Goal: Book appointment/travel/reservation

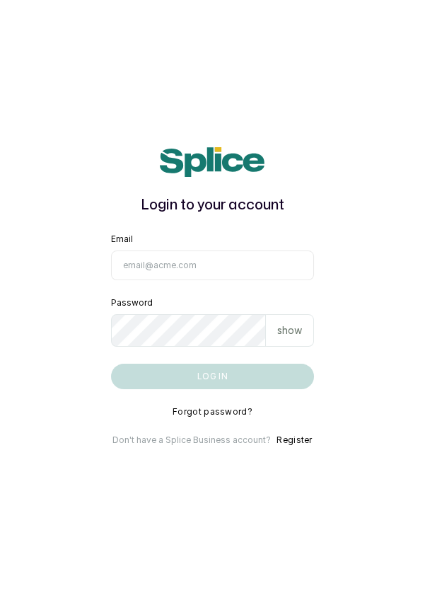
click at [16, 323] on main "Login to your account Email Password show Log in Forgot password? Don't have a …" at bounding box center [212, 296] width 425 height 593
click at [186, 280] on input "Email" at bounding box center [213, 265] width 204 height 30
type input "info@dermaspaceng.com"
click at [111, 364] on button "Log in" at bounding box center [213, 376] width 204 height 25
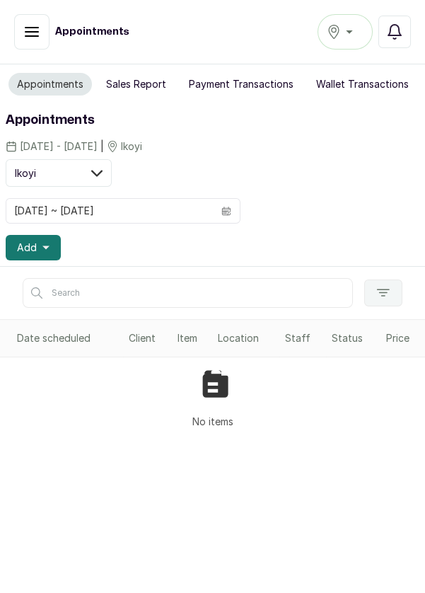
click at [347, 25] on div "Ikoyi" at bounding box center [345, 31] width 37 height 17
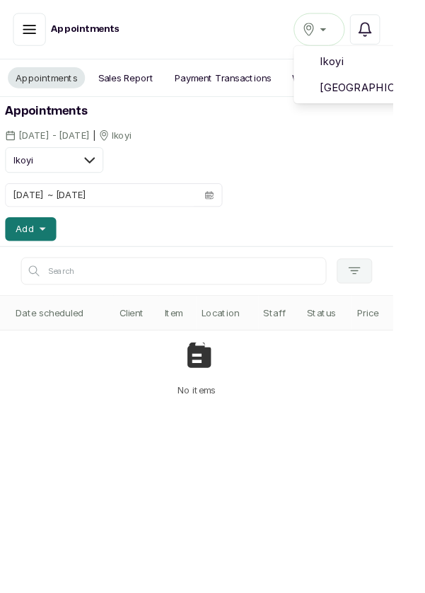
click at [363, 63] on span "Ikoyi" at bounding box center [397, 66] width 102 height 17
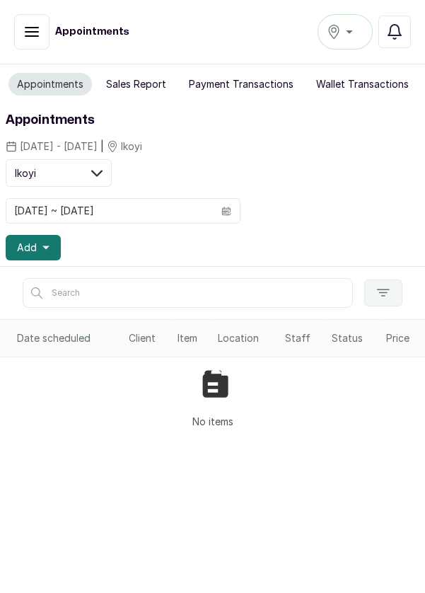
click at [35, 250] on span "Add" at bounding box center [27, 247] width 20 height 14
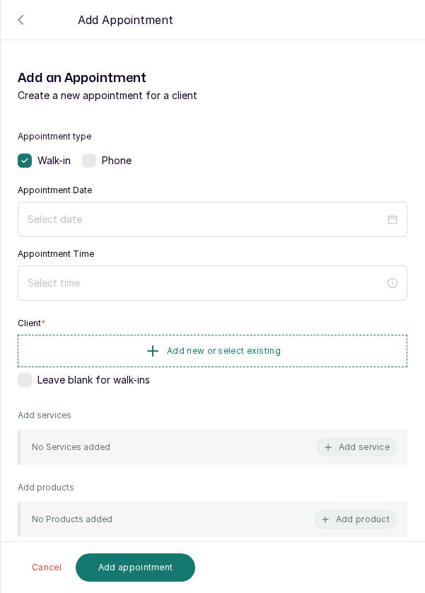
click at [98, 156] on div "Phone" at bounding box center [107, 160] width 50 height 14
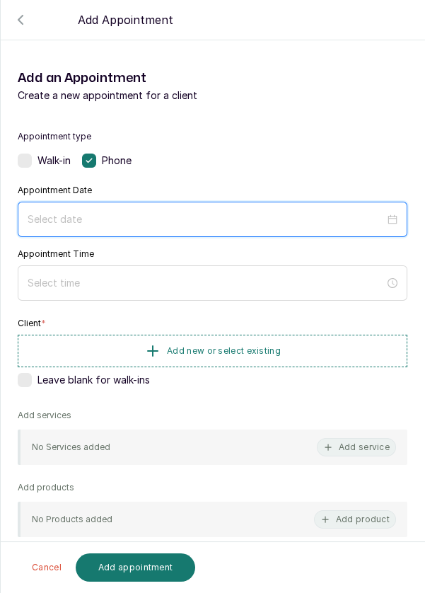
click at [134, 214] on input at bounding box center [206, 219] width 357 height 16
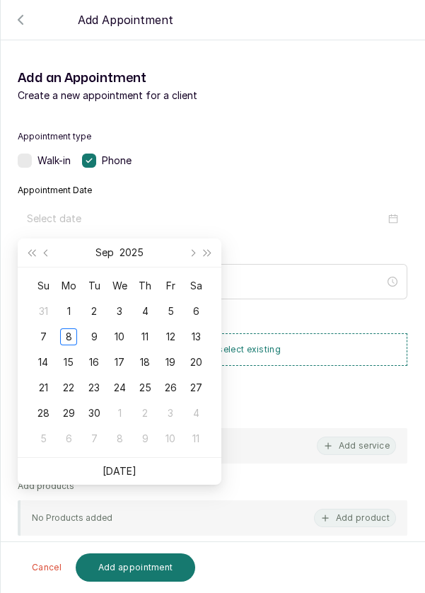
click at [166, 309] on div "5" at bounding box center [170, 311] width 17 height 17
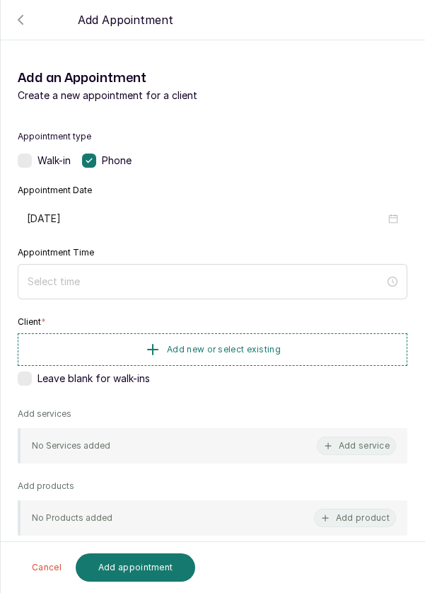
type input "2025/09/05"
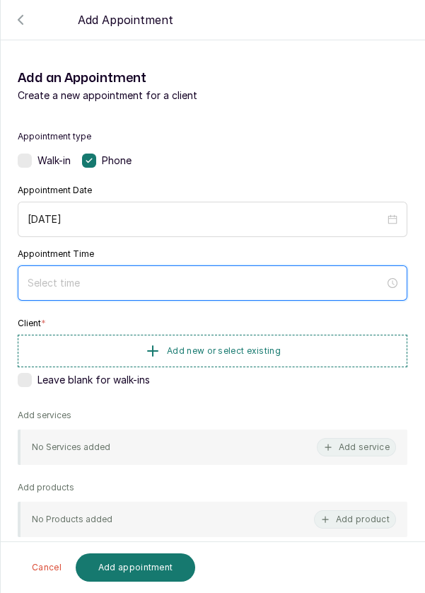
click at [153, 282] on input at bounding box center [206, 283] width 357 height 16
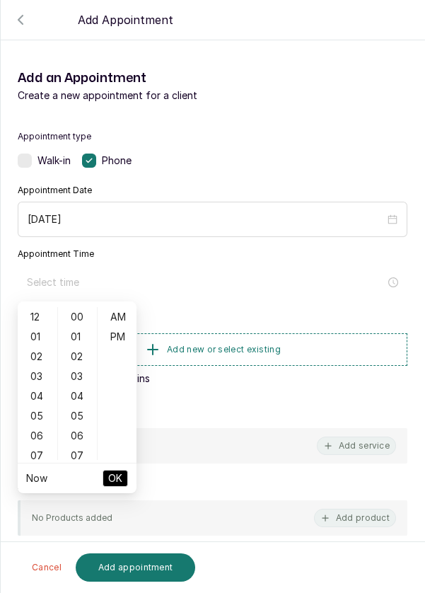
click at [20, 20] on icon "button" at bounding box center [20, 19] width 17 height 17
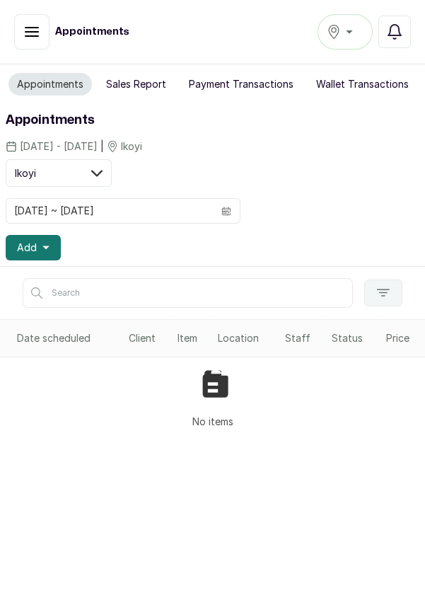
click at [26, 34] on icon "button" at bounding box center [31, 31] width 17 height 17
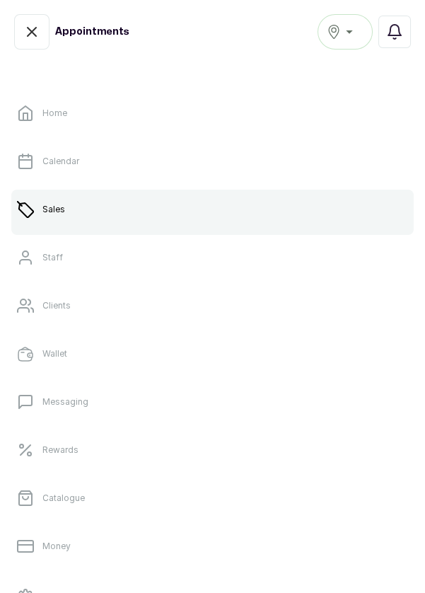
click at [104, 209] on link "Sales" at bounding box center [212, 210] width 402 height 40
click at [79, 167] on link "Calendar" at bounding box center [212, 161] width 402 height 40
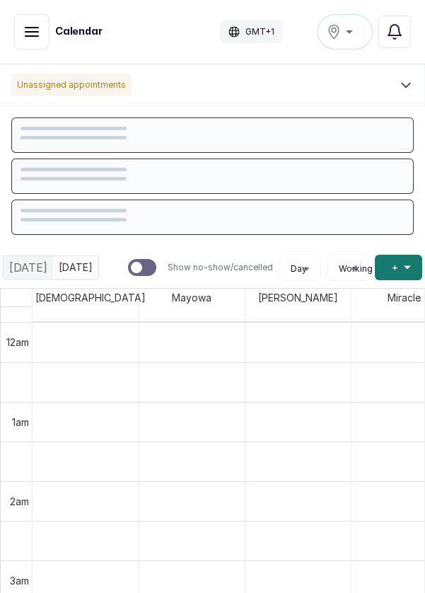
scroll to position [476, 0]
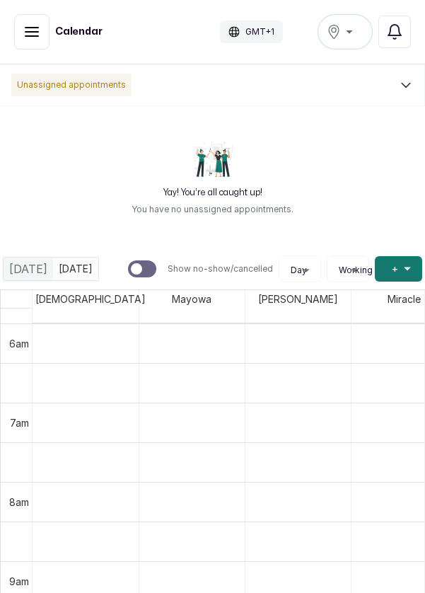
click at [36, 34] on icon "button" at bounding box center [31, 31] width 17 height 17
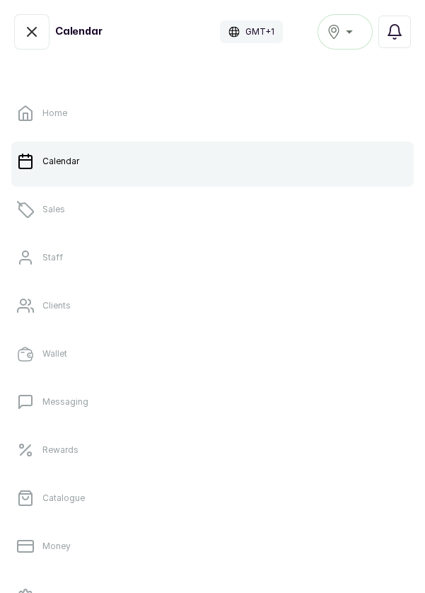
click at [61, 215] on link "Sales" at bounding box center [212, 210] width 402 height 40
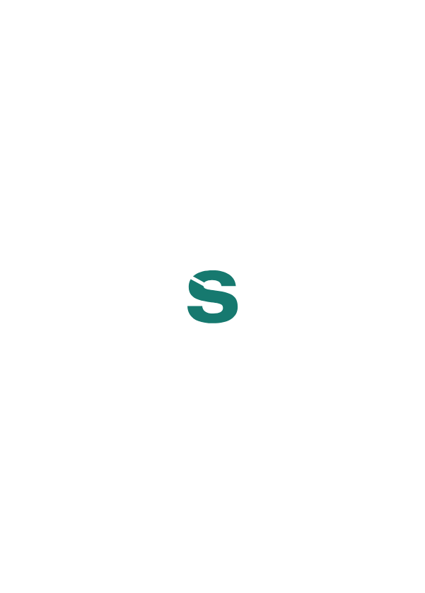
scroll to position [6, 0]
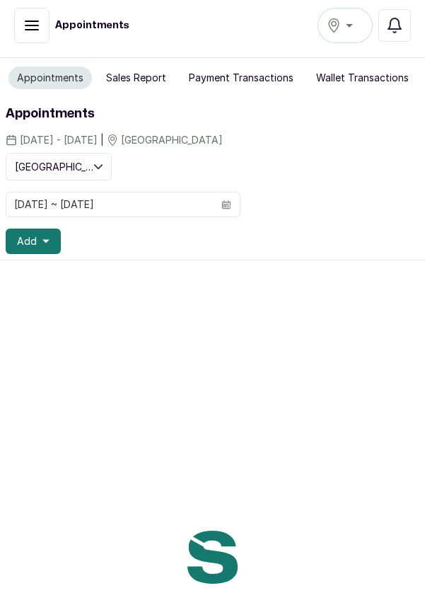
click at [25, 30] on icon "button" at bounding box center [31, 25] width 17 height 17
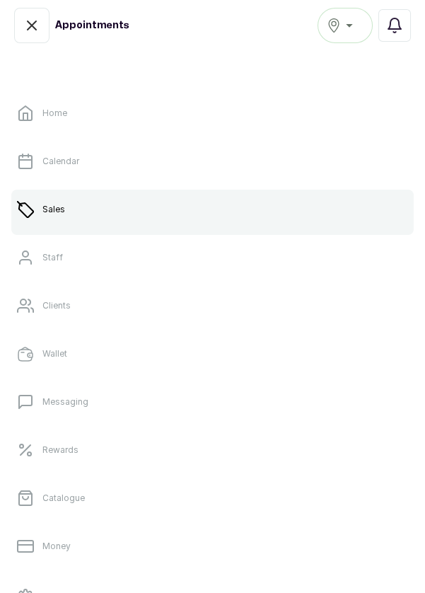
click at [57, 156] on p "Calendar" at bounding box center [60, 161] width 37 height 11
